Goal: Task Accomplishment & Management: Use online tool/utility

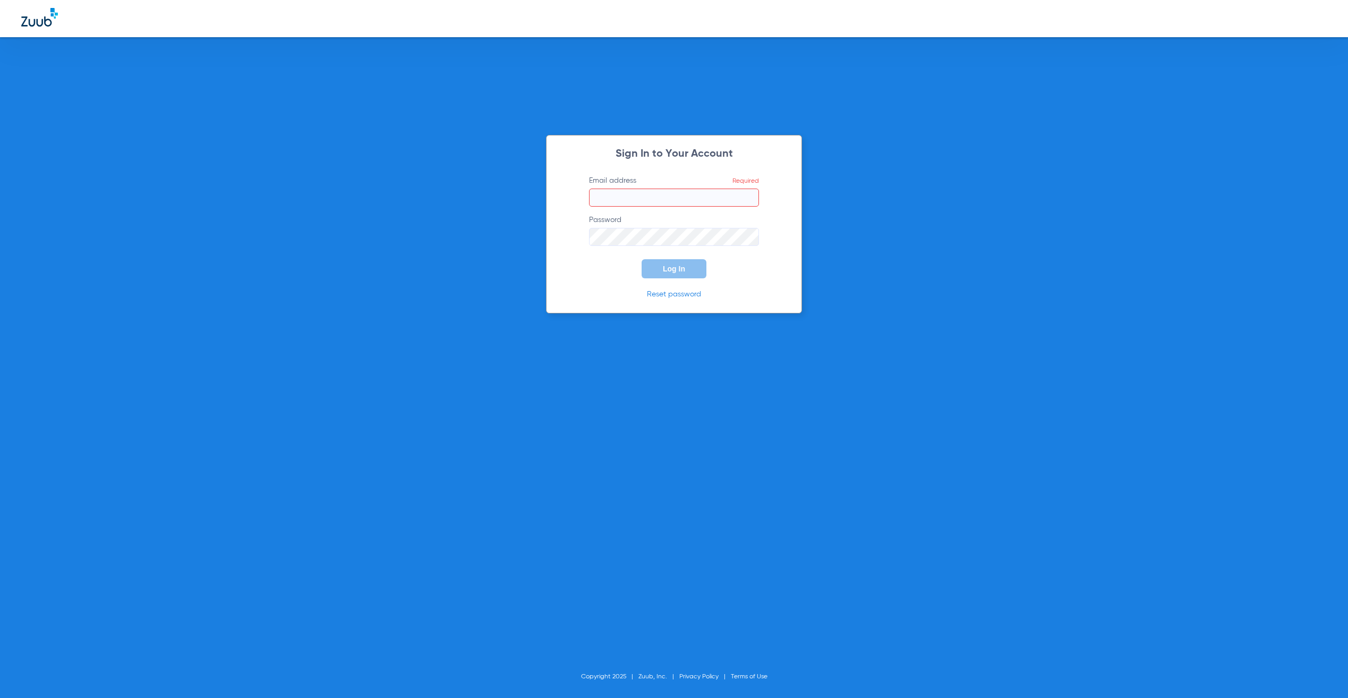
type input "[PERSON_NAME][EMAIL_ADDRESS][PERSON_NAME][DOMAIN_NAME]"
click at [673, 269] on span "Log In" at bounding box center [674, 269] width 22 height 8
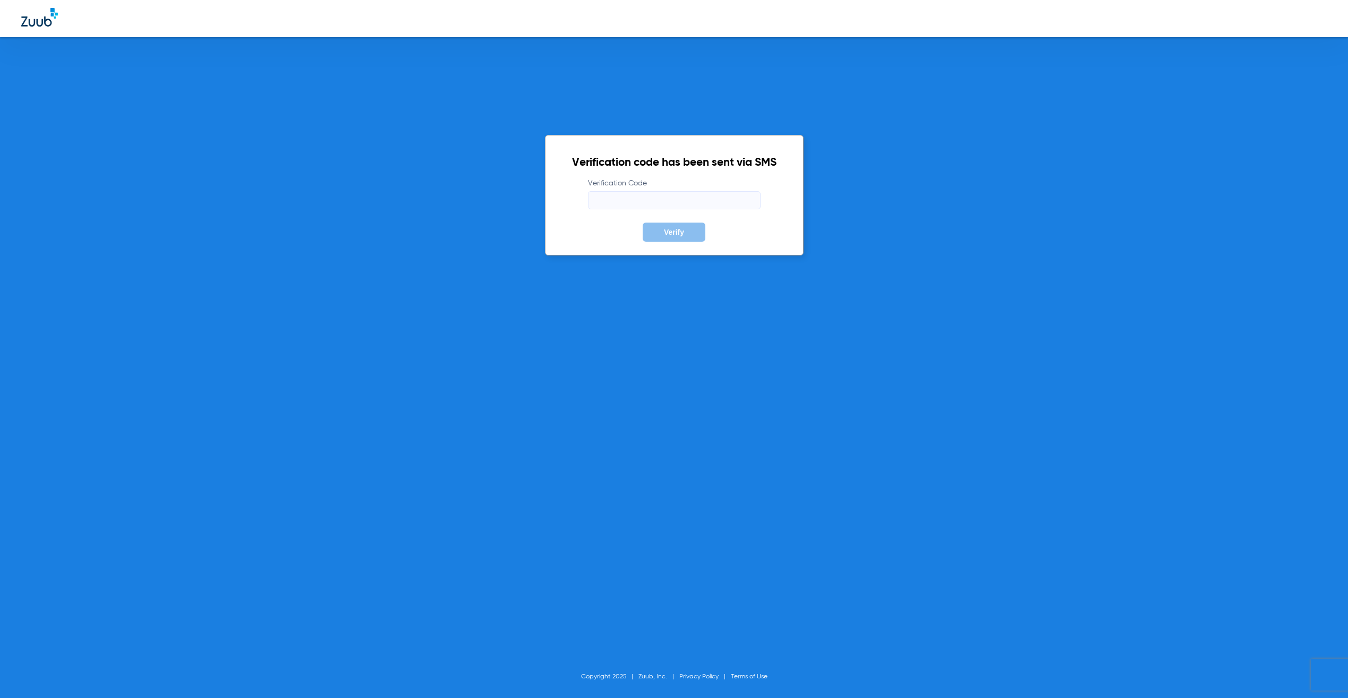
click at [663, 201] on input "Verification Code" at bounding box center [674, 200] width 173 height 18
type input "150821"
click at [643, 223] on button "Verify" at bounding box center [674, 232] width 63 height 19
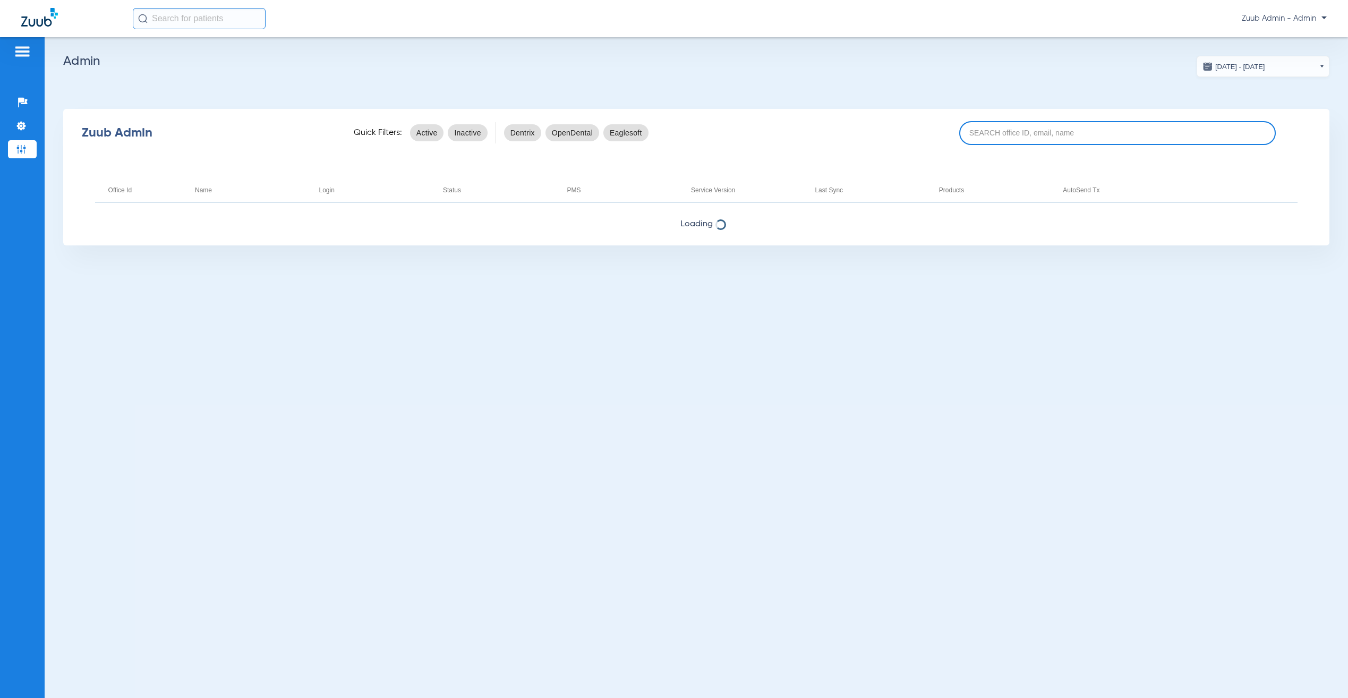
click at [1058, 128] on input at bounding box center [1117, 133] width 317 height 24
paste input "I am so sorry [PERSON_NAME] I've been a bit busy, I will have to email [PERSON_…"
type input "I am so sorry [PERSON_NAME] I've been a bit busy, I will have to email [PERSON_…"
click at [1061, 128] on input "I am so sorry [PERSON_NAME] I've been a bit busy, I will have to email [PERSON_…" at bounding box center [1117, 133] width 317 height 24
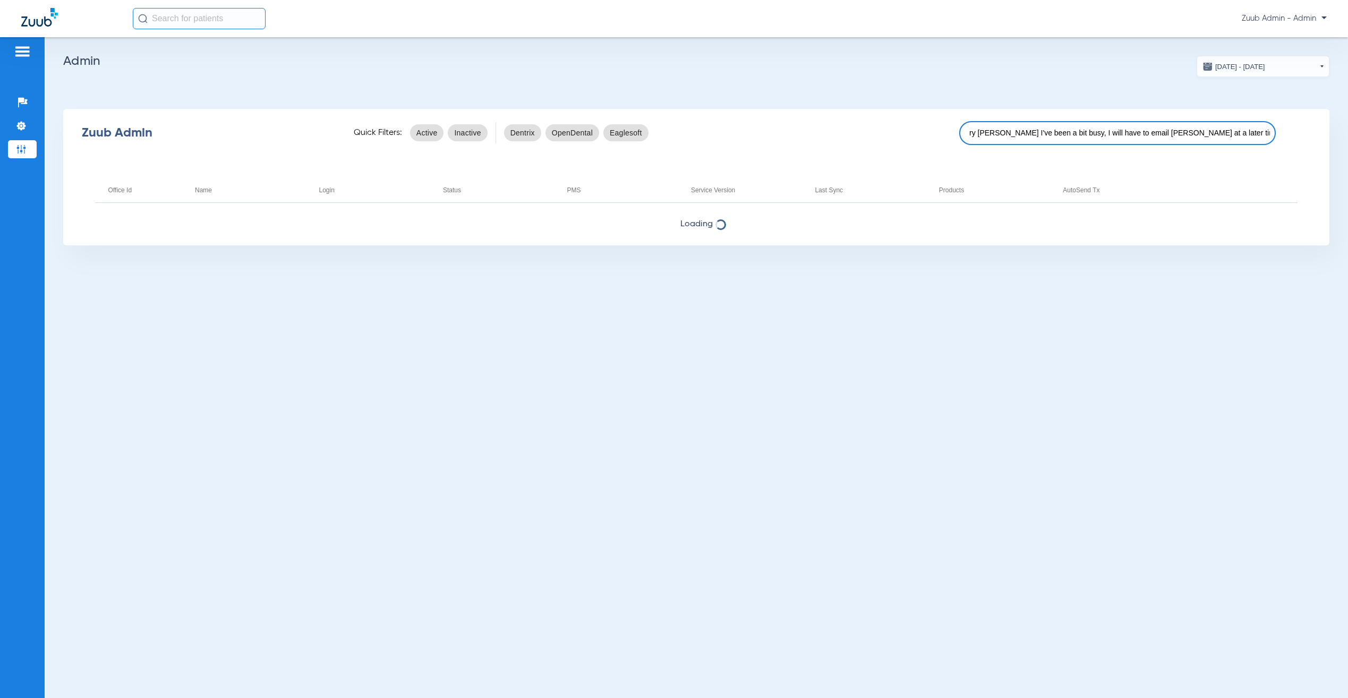
click at [1061, 128] on input "I am so sorry [PERSON_NAME] I've been a bit busy, I will have to email [PERSON_…" at bounding box center [1117, 133] width 317 height 24
